Goal: Communication & Community: Answer question/provide support

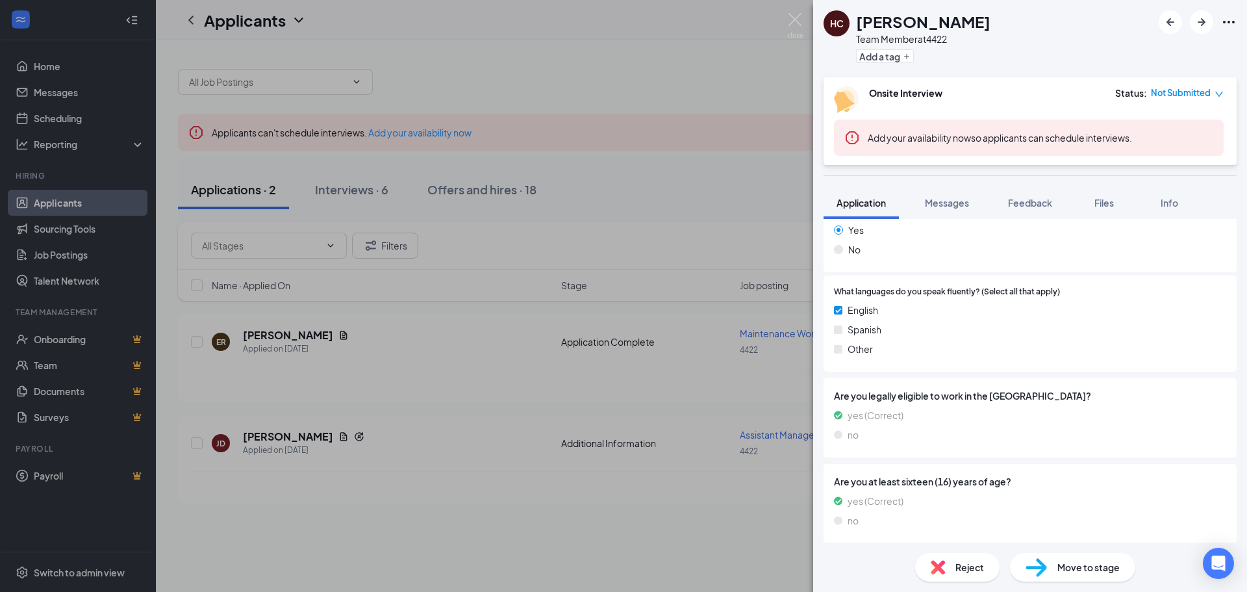
scroll to position [538, 0]
click at [957, 199] on span "Messages" at bounding box center [947, 203] width 44 height 12
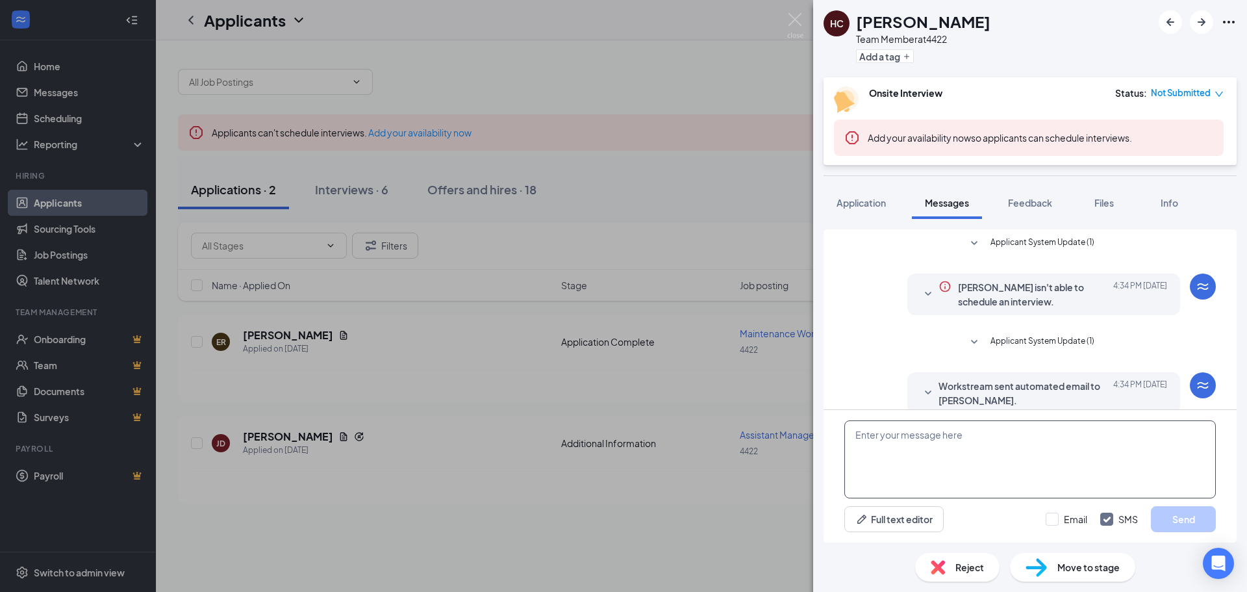
click at [974, 429] on textarea at bounding box center [1030, 459] width 372 height 78
click at [1091, 447] on textarea "Hello [PERSON_NAME] Are you able to come in for an interview [DATE]" at bounding box center [1030, 459] width 372 height 78
click at [1139, 459] on textarea "Hello [PERSON_NAME] Are you able to come in for an interview [DATE]" at bounding box center [1030, 459] width 372 height 78
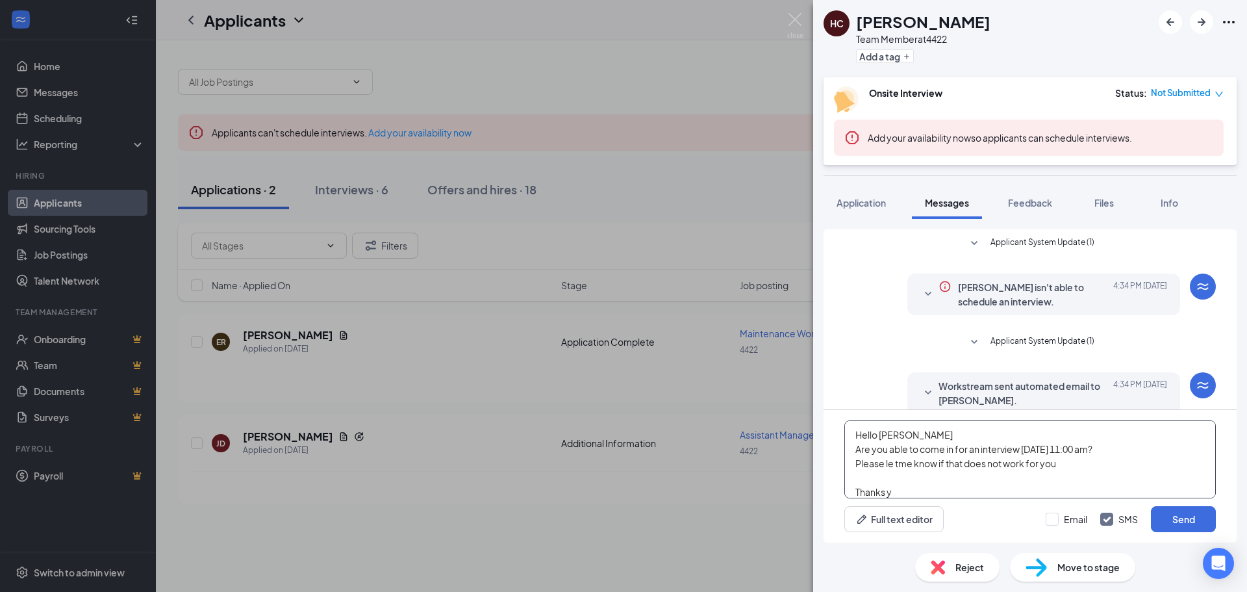
scroll to position [149, 0]
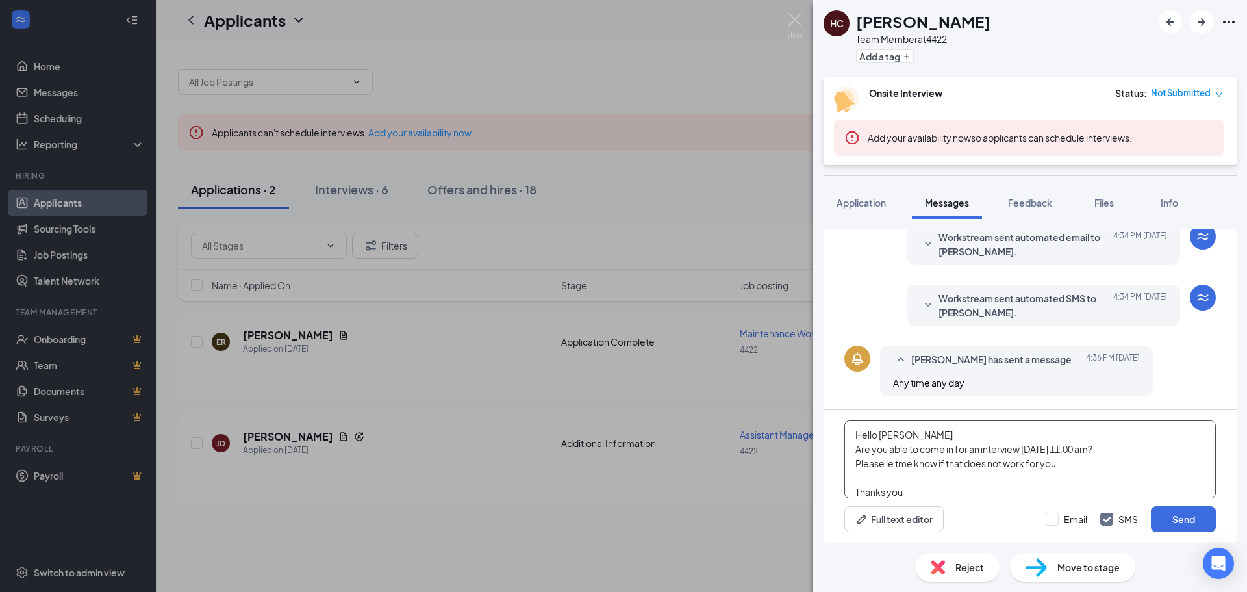
click at [885, 494] on textarea "Hello [PERSON_NAME] Are you able to come in for an interview [DATE] 11:00 am? P…" at bounding box center [1030, 459] width 372 height 78
click at [903, 495] on textarea "Hello [PERSON_NAME] Are you able to come in for an interview [DATE] 11:00 am? P…" at bounding box center [1030, 459] width 372 height 78
type textarea "Hello [PERSON_NAME] Are you able to come in for an interview [DATE] 11:00 am? P…"
click at [1052, 518] on input "Email" at bounding box center [1067, 518] width 42 height 13
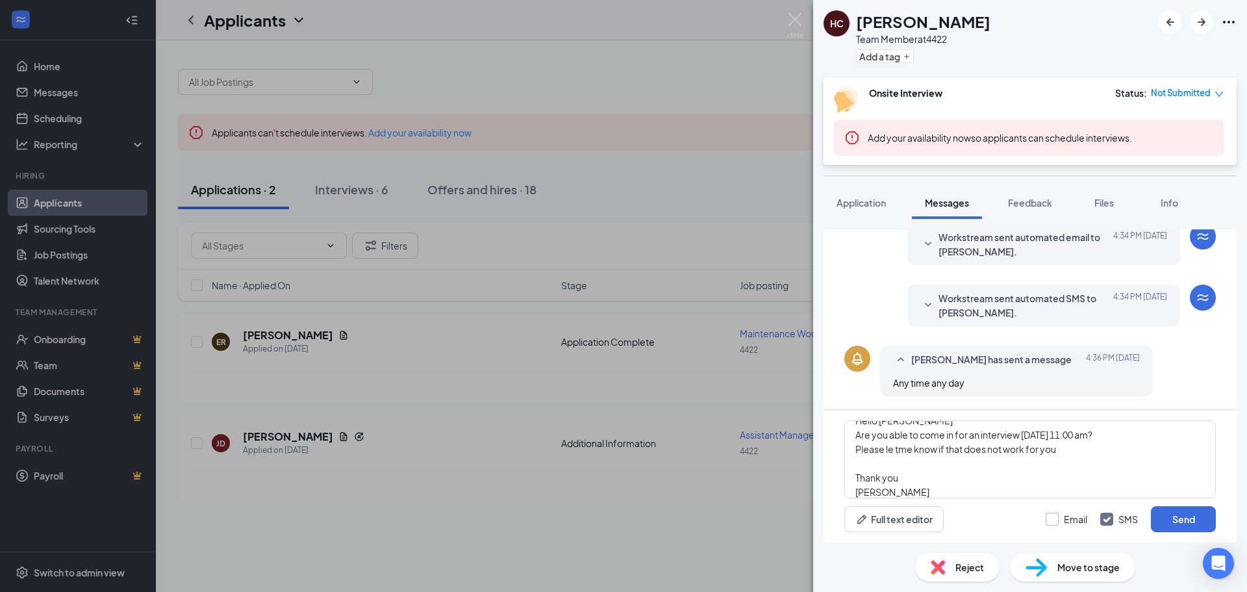
checkbox input "true"
click at [1176, 518] on button "Send" at bounding box center [1183, 519] width 65 height 26
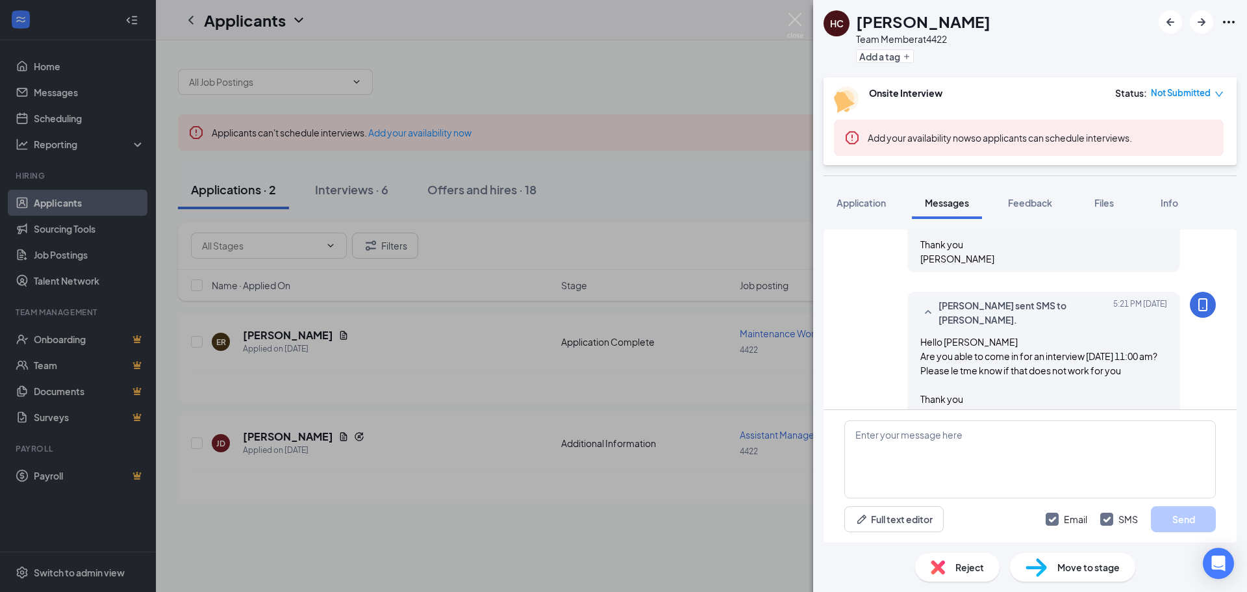
scroll to position [461, 0]
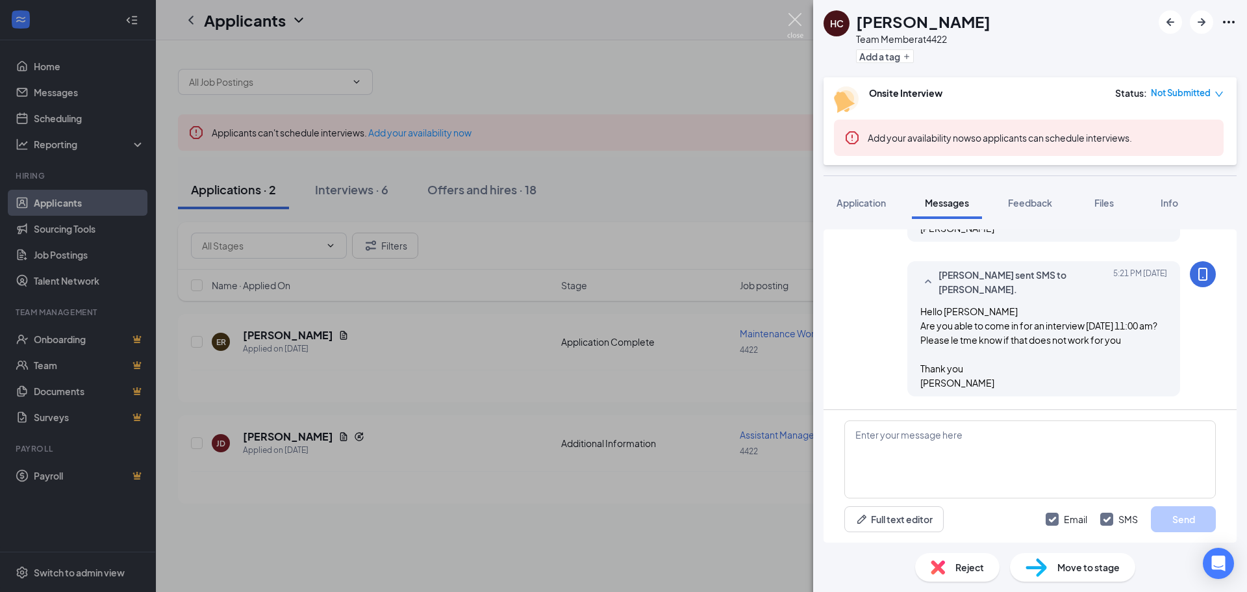
click at [795, 20] on img at bounding box center [795, 25] width 16 height 25
